Goal: Task Accomplishment & Management: Manage account settings

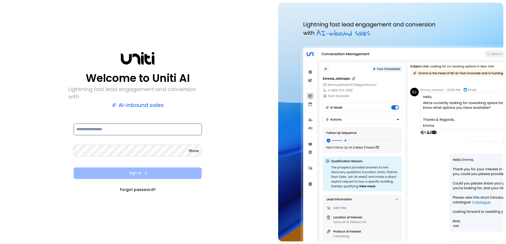
type input "**********"
click at [165, 169] on button "Sign In" at bounding box center [138, 174] width 128 height 12
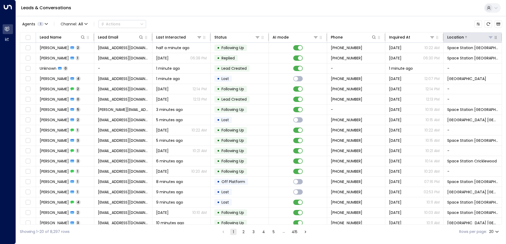
click at [488, 38] on icon at bounding box center [490, 37] width 4 height 4
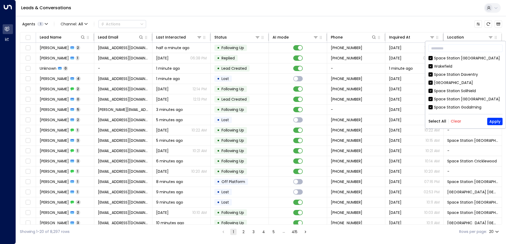
click at [457, 119] on div "Select All Clear Apply" at bounding box center [465, 121] width 74 height 7
click at [454, 121] on button "Clear" at bounding box center [455, 121] width 11 height 4
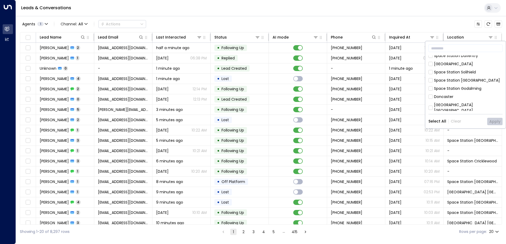
scroll to position [53, 0]
click at [438, 98] on div "[GEOGRAPHIC_DATA] [GEOGRAPHIC_DATA]" at bounding box center [468, 103] width 69 height 11
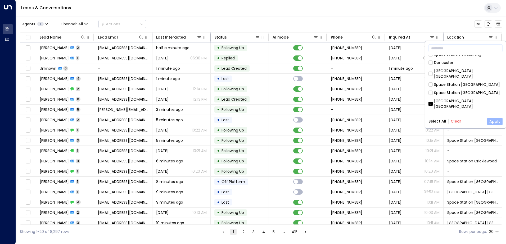
click at [490, 120] on button "Apply" at bounding box center [494, 121] width 15 height 7
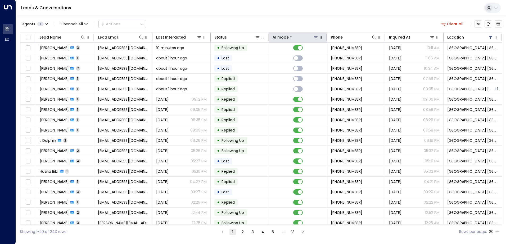
click at [315, 39] on icon at bounding box center [315, 37] width 4 height 4
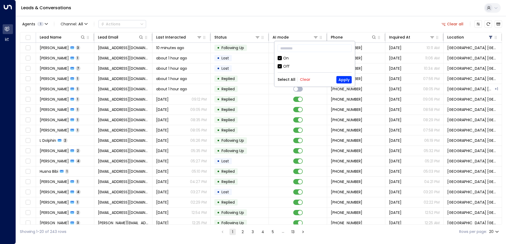
click at [289, 65] on div "Off" at bounding box center [314, 67] width 74 height 6
click at [345, 78] on button "Apply" at bounding box center [343, 79] width 15 height 7
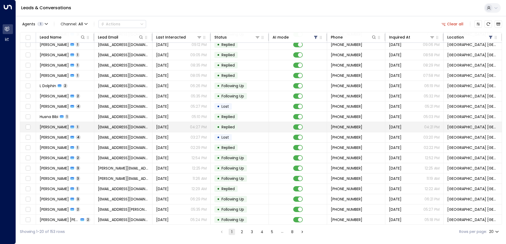
scroll to position [26, 0]
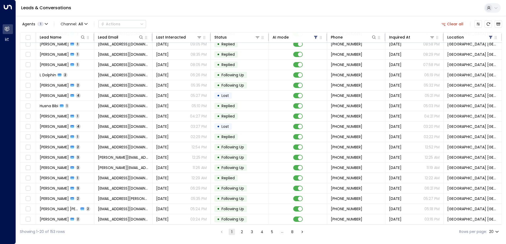
click at [291, 233] on button "8" at bounding box center [292, 232] width 6 height 6
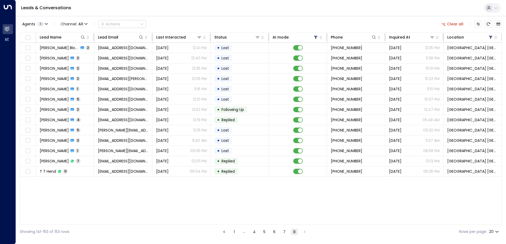
click at [284, 232] on button "7" at bounding box center [284, 232] width 6 height 6
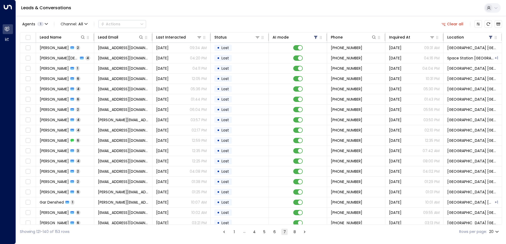
click at [276, 233] on button "6" at bounding box center [274, 232] width 6 height 6
click at [266, 232] on button "5" at bounding box center [264, 232] width 6 height 6
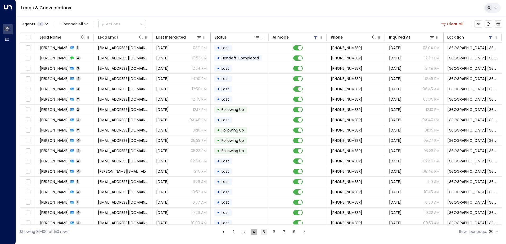
click at [255, 231] on button "4" at bounding box center [254, 232] width 6 height 6
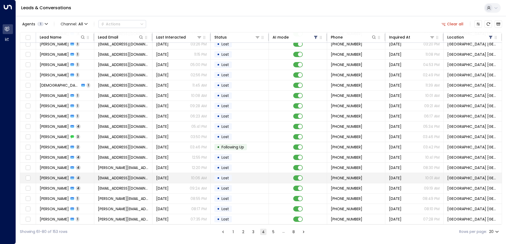
scroll to position [26, 0]
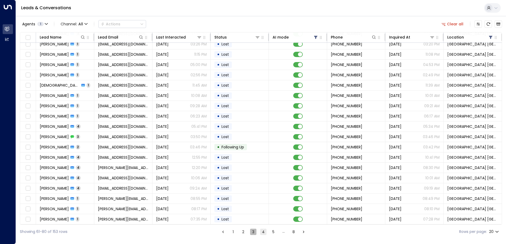
click at [254, 230] on button "3" at bounding box center [253, 232] width 6 height 6
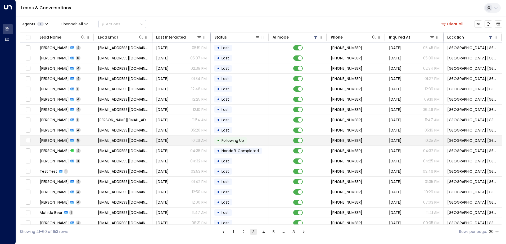
click at [237, 137] on td "• Following Up" at bounding box center [240, 141] width 58 height 10
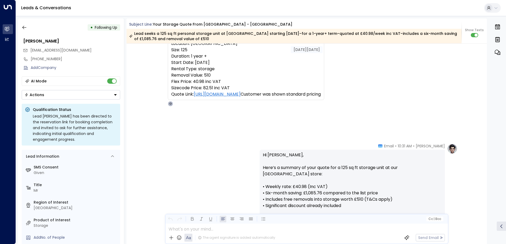
scroll to position [86, 0]
click at [25, 27] on icon "button" at bounding box center [24, 27] width 5 height 5
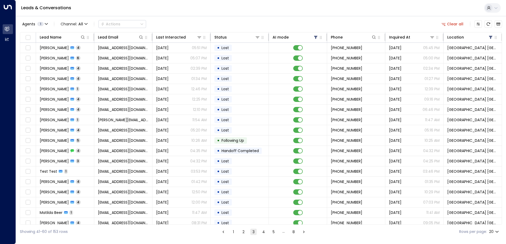
click at [245, 233] on button "2" at bounding box center [243, 232] width 6 height 6
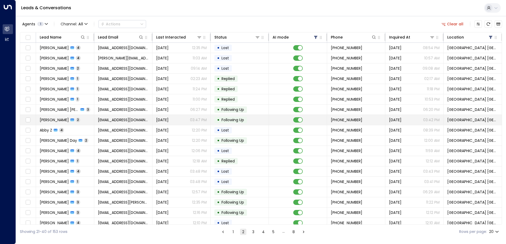
click at [169, 122] on span "[DATE]" at bounding box center [162, 119] width 12 height 5
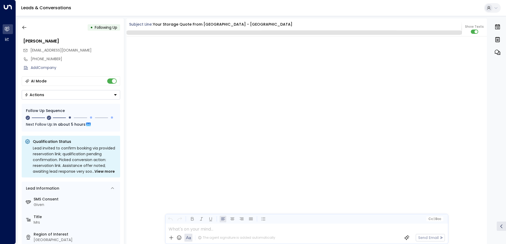
scroll to position [504, 0]
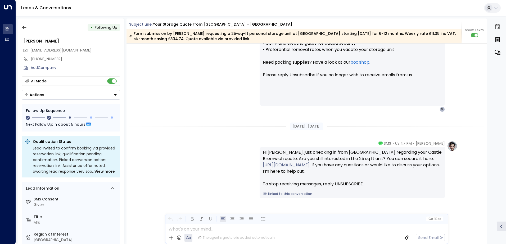
click at [68, 97] on button "Actions" at bounding box center [71, 95] width 98 height 10
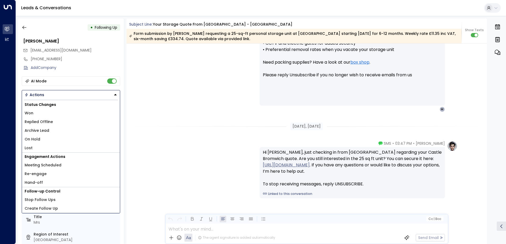
click at [38, 145] on li "Lost" at bounding box center [71, 148] width 98 height 9
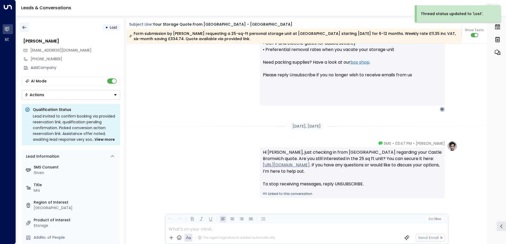
click at [25, 27] on icon "button" at bounding box center [24, 27] width 5 height 5
